Goal: Task Accomplishment & Management: Use online tool/utility

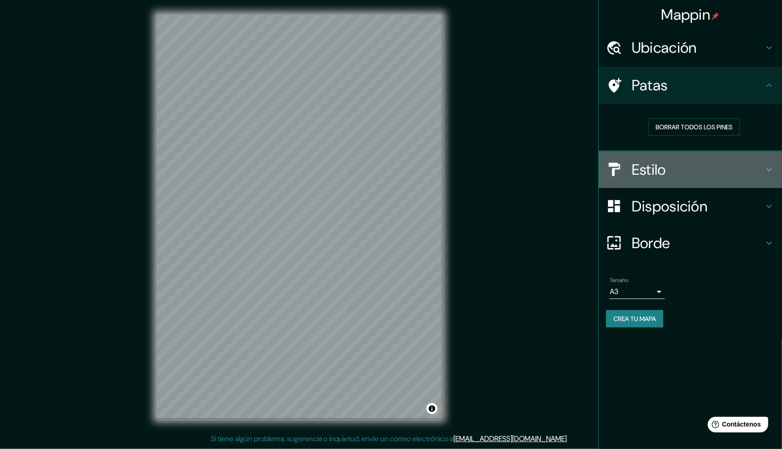
click at [681, 161] on h4 "Estilo" at bounding box center [698, 169] width 132 height 18
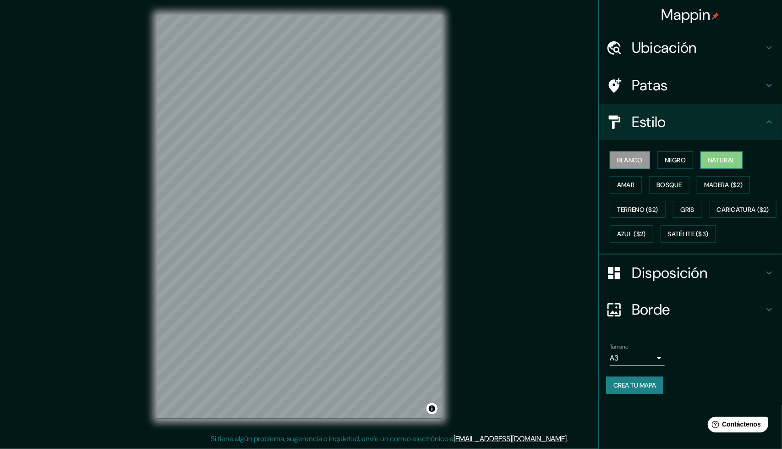
click at [721, 160] on font "Natural" at bounding box center [721, 160] width 27 height 8
click at [634, 161] on font "Blanco" at bounding box center [630, 160] width 26 height 8
click at [671, 162] on font "Negro" at bounding box center [676, 160] width 22 height 8
click at [631, 181] on font "Amar" at bounding box center [625, 185] width 17 height 8
click at [662, 179] on font "Bosque" at bounding box center [670, 185] width 26 height 12
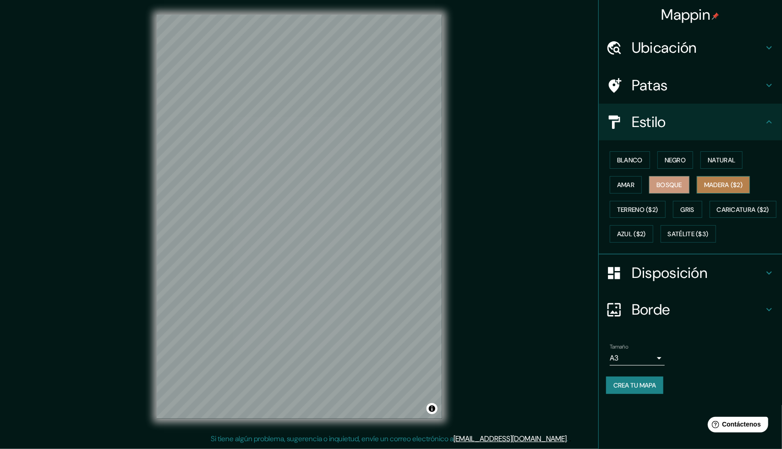
click at [720, 177] on button "Madera ($2)" at bounding box center [723, 184] width 53 height 17
click at [689, 205] on font "Gris" at bounding box center [688, 209] width 14 height 8
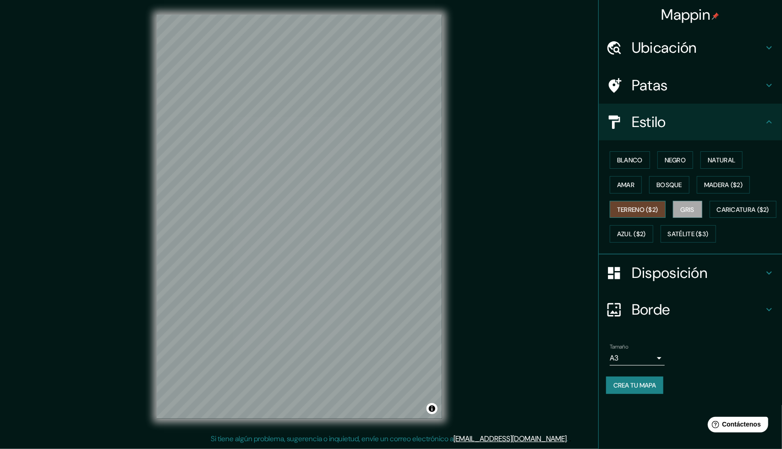
click at [645, 212] on font "Terreno ($2)" at bounding box center [637, 209] width 41 height 8
click at [717, 214] on font "Caricatura ($2)" at bounding box center [743, 209] width 53 height 8
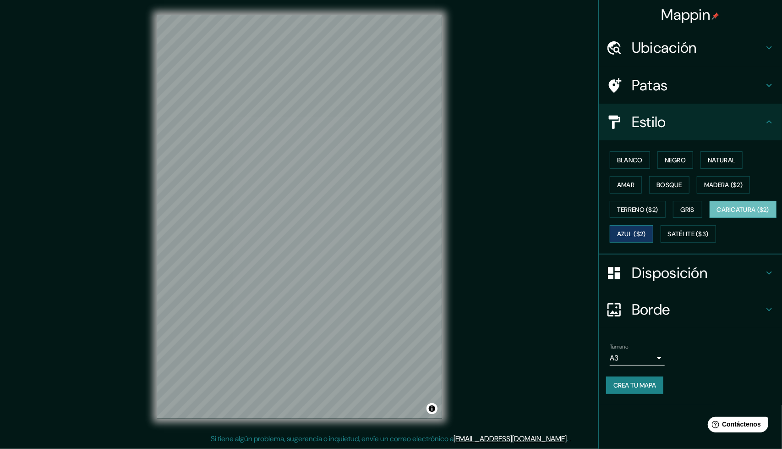
click at [646, 233] on font "Azul ($2)" at bounding box center [631, 234] width 29 height 8
click at [668, 238] on font "Satélite ($3)" at bounding box center [688, 234] width 41 height 8
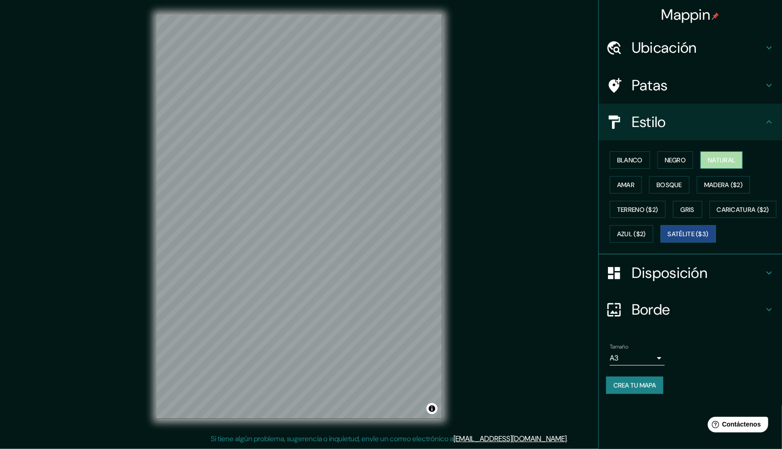
click at [711, 158] on font "Natural" at bounding box center [721, 160] width 27 height 8
click at [681, 158] on font "Negro" at bounding box center [676, 160] width 22 height 8
click at [631, 157] on font "Blanco" at bounding box center [630, 160] width 26 height 8
click at [671, 157] on font "Negro" at bounding box center [676, 160] width 22 height 8
click at [631, 192] on div "Blanco Negro Natural Amar Bosque Madera ($2) Terreno ($2) Gris Caricatura ($2) …" at bounding box center [694, 197] width 176 height 99
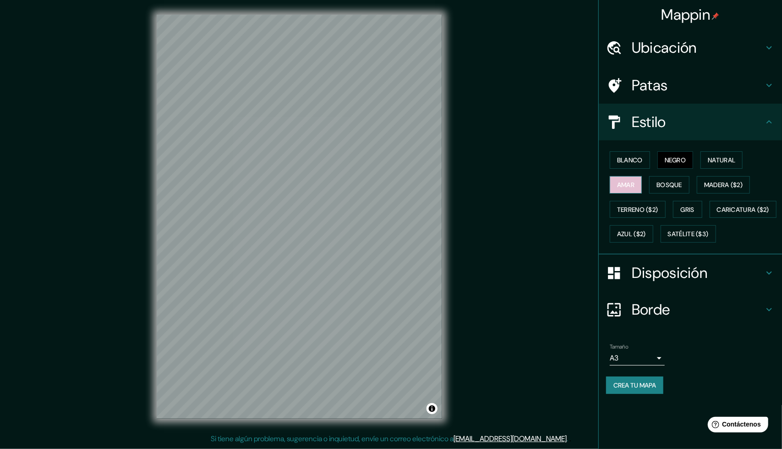
click at [631, 186] on font "Amar" at bounding box center [625, 185] width 17 height 8
click at [684, 156] on font "Negro" at bounding box center [676, 160] width 22 height 8
